Goal: Transaction & Acquisition: Purchase product/service

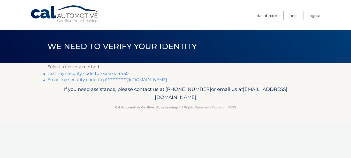
click at [110, 75] on link "Text my security code to xxx-xxx-4450" at bounding box center [87, 73] width 81 height 5
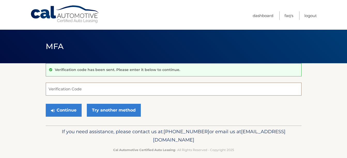
click at [119, 87] on input "Verification Code" at bounding box center [174, 89] width 256 height 13
click at [105, 86] on input "Verification Code" at bounding box center [174, 89] width 256 height 13
type input "359309"
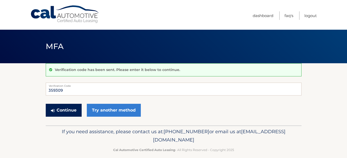
click at [70, 110] on button "Continue" at bounding box center [64, 110] width 36 height 13
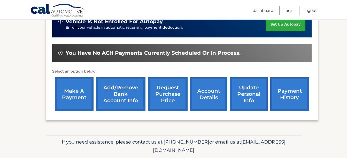
scroll to position [136, 0]
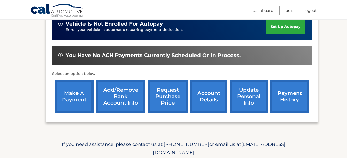
click at [74, 92] on link "make a payment" at bounding box center [74, 97] width 39 height 34
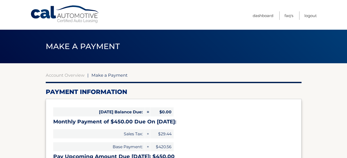
select select "YmY5NTI1ZTctMjQ1MS00NjIxLTk2MGUtMTVmOTliZTgwYzI5"
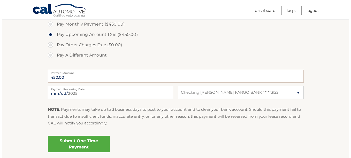
scroll to position [190, 0]
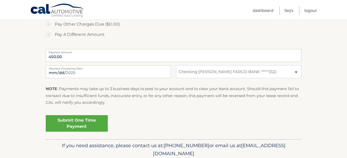
click at [84, 123] on link "Submit One Time Payment" at bounding box center [77, 123] width 62 height 17
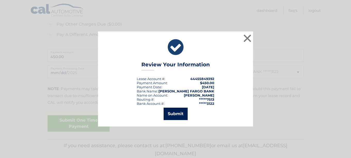
click at [175, 114] on button "Submit" at bounding box center [175, 114] width 24 height 12
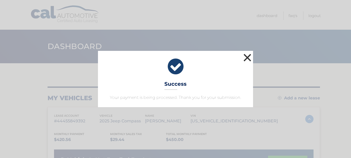
click at [248, 54] on button "×" at bounding box center [247, 57] width 10 height 10
